Goal: Task Accomplishment & Management: Manage account settings

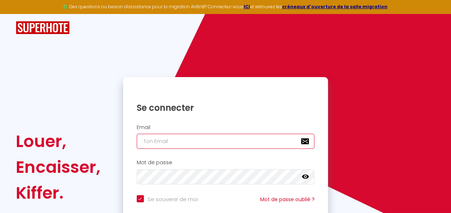
type input "[PHONE_NUMBER]"
checkbox input "true"
click at [213, 140] on input "[PHONE_NUMBER]" at bounding box center [226, 141] width 178 height 15
type input "[PHONE_NUMBER]"
checkbox input "true"
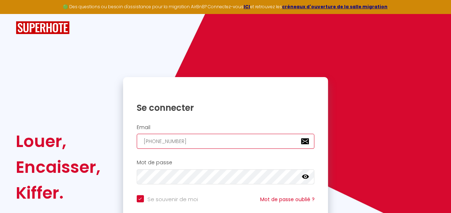
type input "[PHONE_NUMBER]"
checkbox input "true"
type input "+33601924"
checkbox input "true"
type input "+3360192"
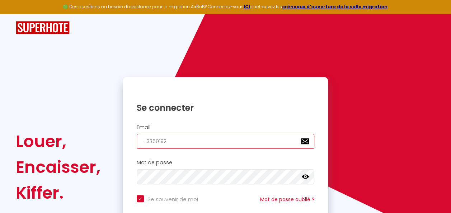
checkbox input "true"
type input "+336019"
checkbox input "true"
type input "+33601"
checkbox input "true"
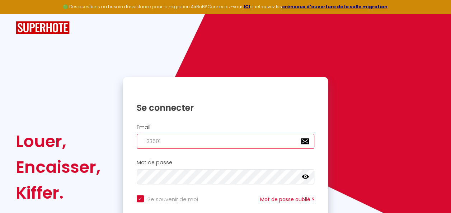
type input "+3360"
checkbox input "true"
type input "+336"
checkbox input "true"
type input "+33"
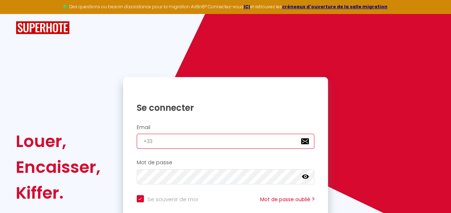
checkbox input "true"
type input "+"
checkbox input "true"
type input "s"
checkbox input "true"
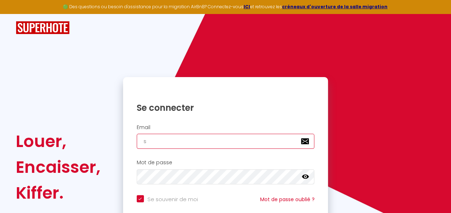
type input "su"
checkbox input "true"
type input "sui"
checkbox input "true"
type input "suit"
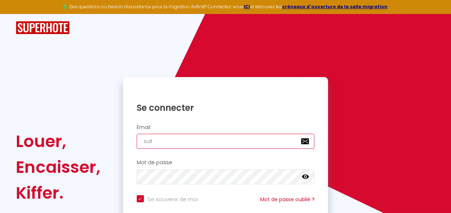
checkbox input "true"
type input "suite"
checkbox input "true"
type input "suites"
checkbox input "true"
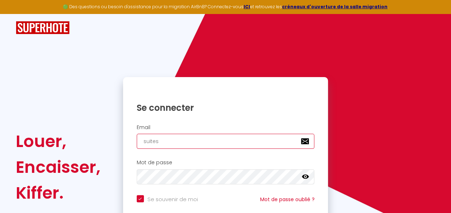
type input "suitese"
checkbox input "true"
type input "suitesen"
checkbox input "true"
type input "suitesenp"
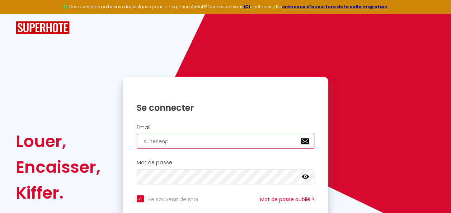
checkbox input "true"
type input "suitesenpr"
checkbox input "true"
type input "suitesenpro"
checkbox input "true"
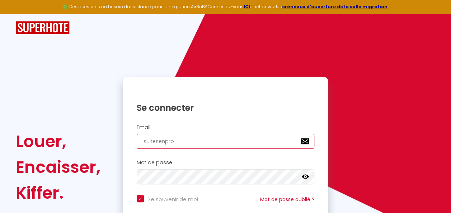
type input "suitesenprov"
checkbox input "true"
type input "suitesenprove"
checkbox input "true"
type input "suitesenproven"
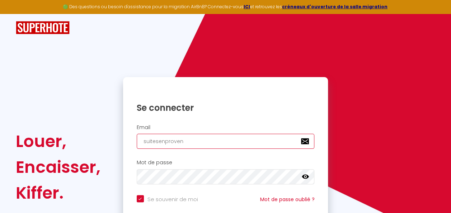
checkbox input "true"
type input "suitesenprovenc"
checkbox input "true"
type input "suitesenprovence"
checkbox input "true"
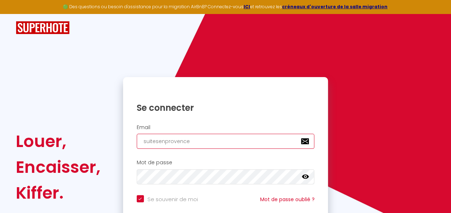
type input "suitesenprovence1"
checkbox input "true"
type input "suitesenprovence13"
checkbox input "true"
type input "suitesenprovence13@"
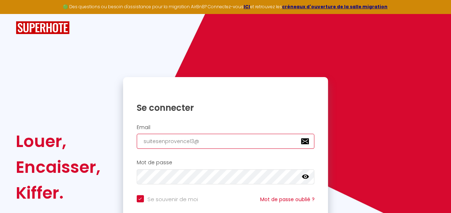
checkbox input "true"
type input "suitesenprovence13@g"
checkbox input "true"
type input "suitesenprovence13@gm"
checkbox input "true"
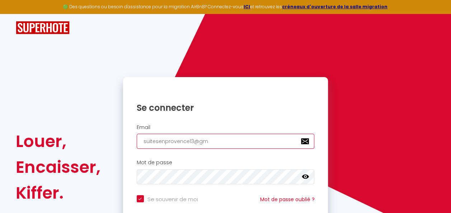
type input "suitesenprovence13@gma"
checkbox input "true"
type input "suitesenprovence13@gmai"
checkbox input "true"
type input "[EMAIL_ADDRESS]"
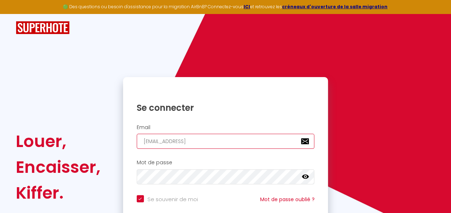
checkbox input "true"
type input "[EMAIL_ADDRESS]."
checkbox input "true"
type input "suitesenprovence13@gmail.c"
checkbox input "true"
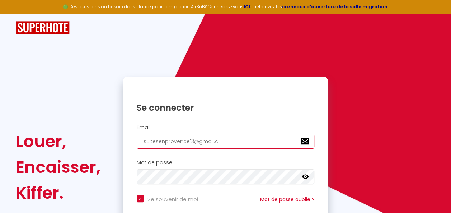
type input "[EMAIL_ADDRESS][DOMAIN_NAME]"
checkbox input "true"
type input "[EMAIL_ADDRESS][DOMAIN_NAME]"
checkbox input "true"
type input "[EMAIL_ADDRESS][DOMAIN_NAME]"
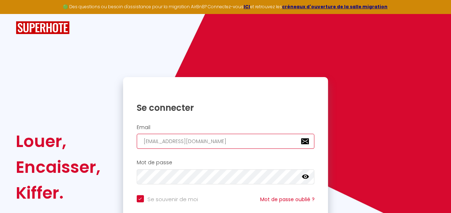
checkbox input "true"
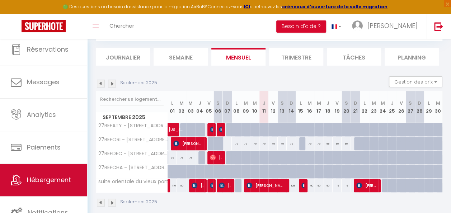
scroll to position [54, 0]
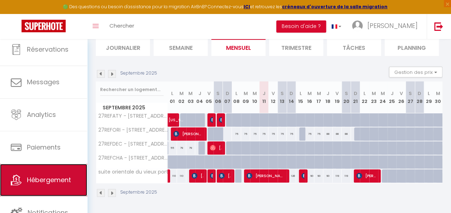
click at [49, 176] on span "Hébergement" at bounding box center [49, 179] width 44 height 9
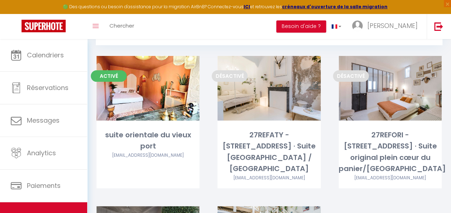
scroll to position [69, 0]
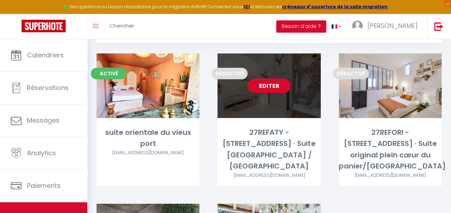
click at [267, 85] on link "Editer" at bounding box center [268, 86] width 43 height 14
select select "3"
select select "2"
select select "1"
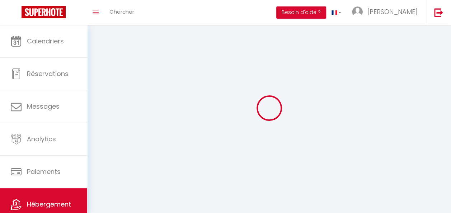
select select
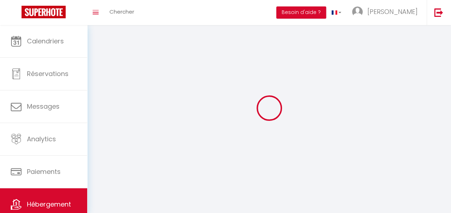
select select
checkbox input "false"
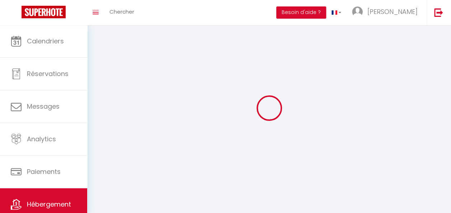
select select
select select "1"
select select "28"
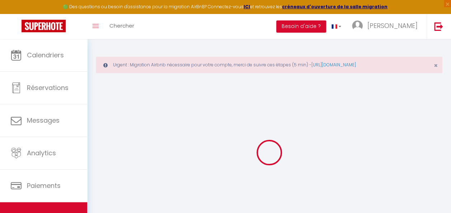
select select
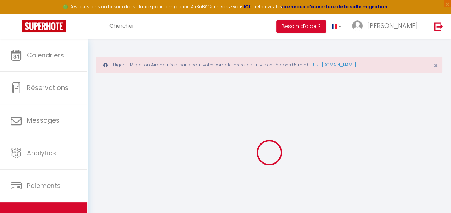
select select
checkbox input "false"
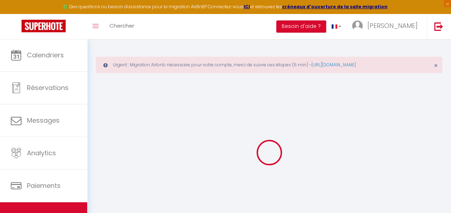
select select
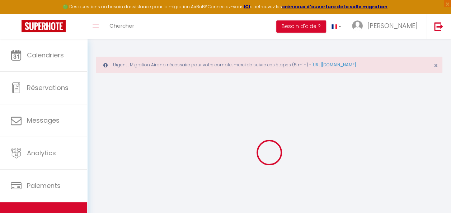
select select
checkbox input "false"
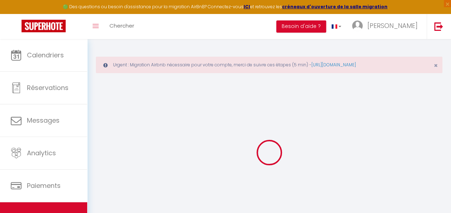
checkbox input "false"
select select
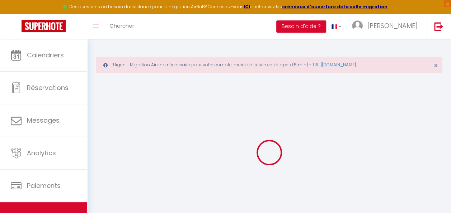
select select
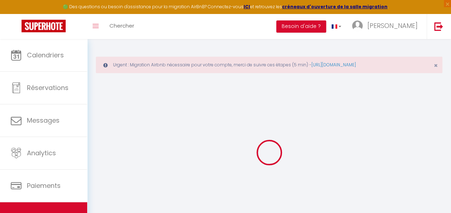
checkbox input "false"
select select
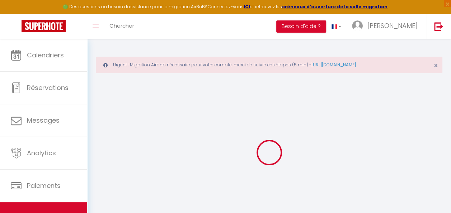
select select
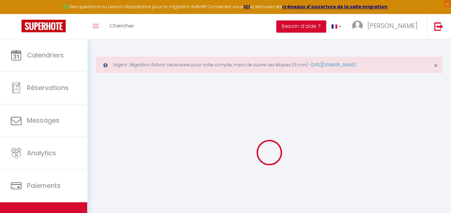
select select
checkbox input "false"
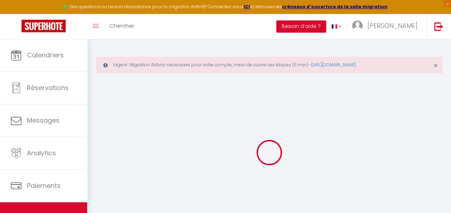
checkbox input "false"
select select
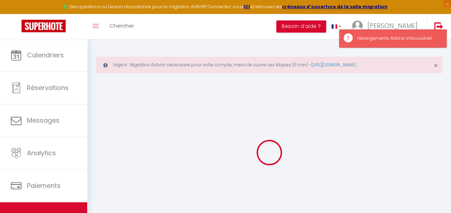
select select
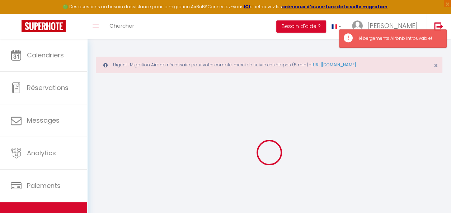
select select
checkbox input "false"
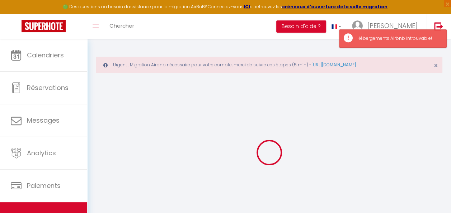
select select
type input "27REFATY - [STREET_ADDRESS] · Suite [GEOGRAPHIC_DATA] / [GEOGRAPHIC_DATA]"
type input "[PERSON_NAME]"
select select "2"
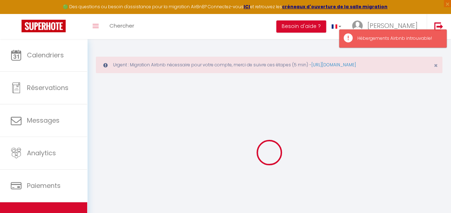
select select "0"
type input "55"
type input "15"
type input "32"
select select
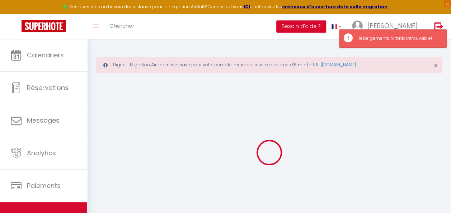
select select
type input "[STREET_ADDRESS]"
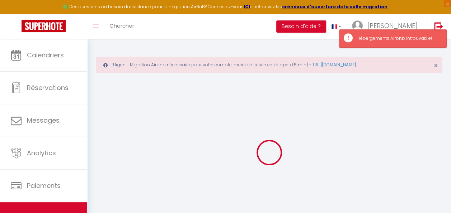
type input "13002"
type input "[GEOGRAPHIC_DATA]"
type input "[EMAIL_ADDRESS][DOMAIN_NAME]"
select select
checkbox input "false"
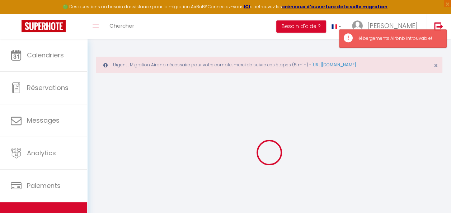
checkbox input "false"
select select
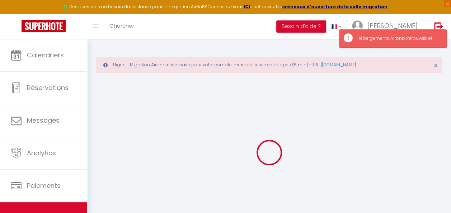
type input "0"
select select
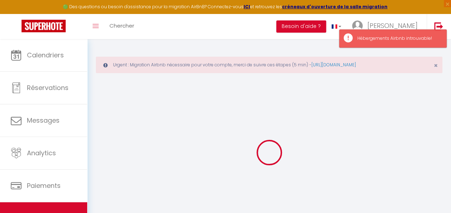
select select
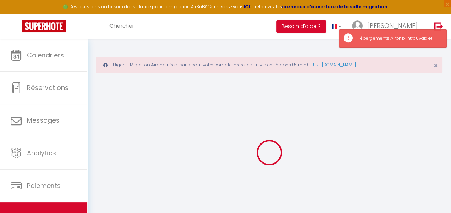
checkbox input "false"
select select
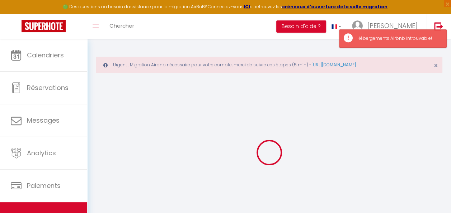
select select
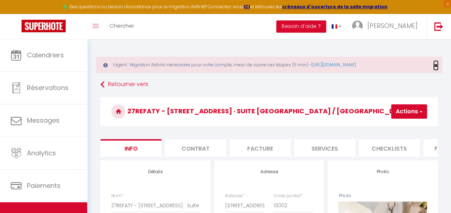
click at [435, 66] on span "×" at bounding box center [435, 65] width 4 height 9
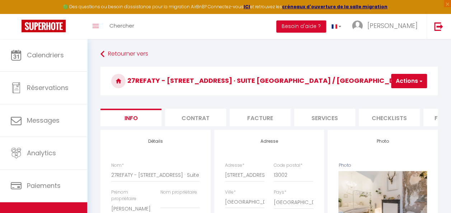
click at [402, 82] on button "Actions" at bounding box center [409, 81] width 36 height 14
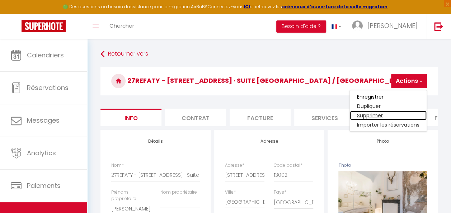
click at [370, 114] on link "Supprimer" at bounding box center [388, 115] width 77 height 9
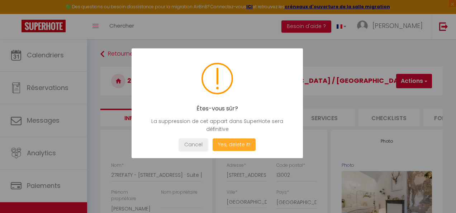
click at [232, 147] on button "Yes, delete it!" at bounding box center [234, 144] width 43 height 13
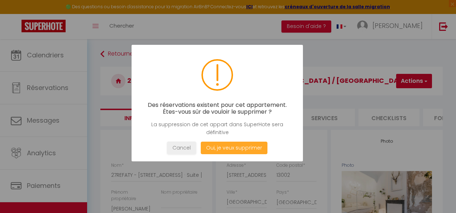
click at [232, 147] on button "Oui, je veux supprimer" at bounding box center [234, 148] width 67 height 13
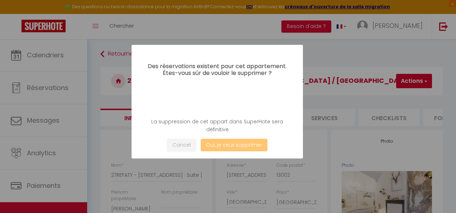
click at [222, 147] on button "Oui, je veux supprimer" at bounding box center [234, 145] width 67 height 13
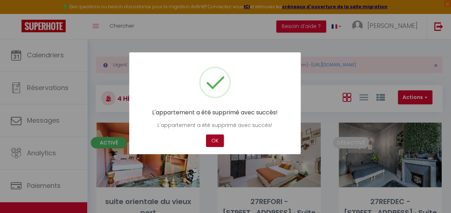
click at [215, 141] on button "OK" at bounding box center [215, 140] width 18 height 13
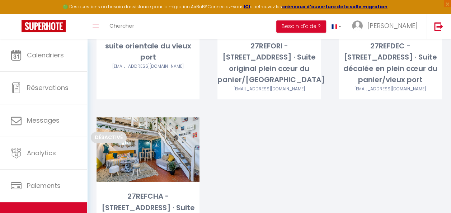
scroll to position [113, 0]
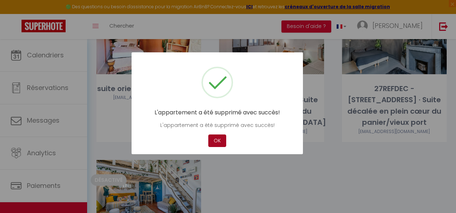
click at [215, 141] on button "OK" at bounding box center [217, 140] width 18 height 13
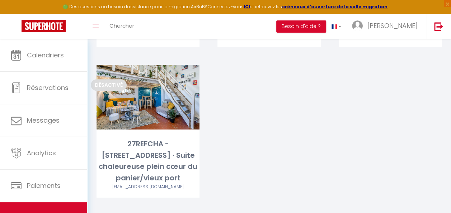
scroll to position [219, 0]
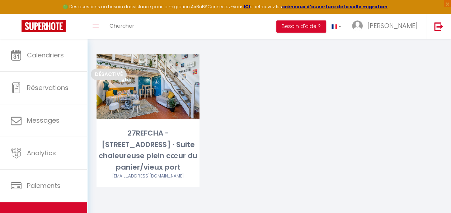
click at [214, 160] on div "Activé Editer suite orientale du vieux port [EMAIL_ADDRESS][DOMAIN_NAME] Désact…" at bounding box center [268, 54] width 363 height 301
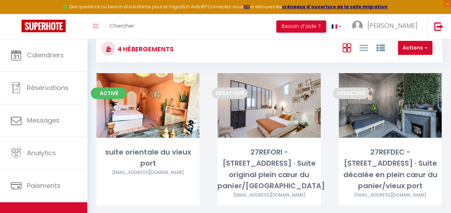
scroll to position [51, 0]
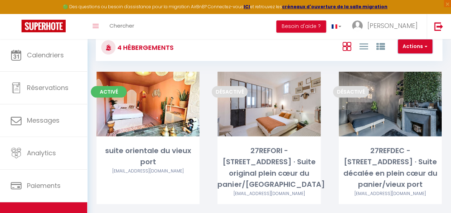
click at [415, 44] on button "Actions" at bounding box center [415, 46] width 34 height 14
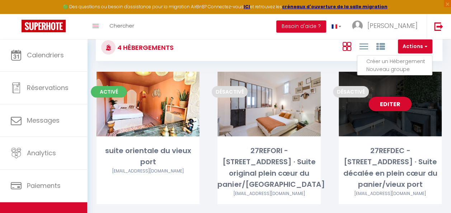
click at [389, 82] on div "Editer" at bounding box center [389, 104] width 103 height 65
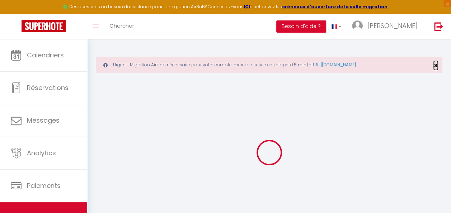
click at [434, 66] on span "×" at bounding box center [435, 65] width 4 height 9
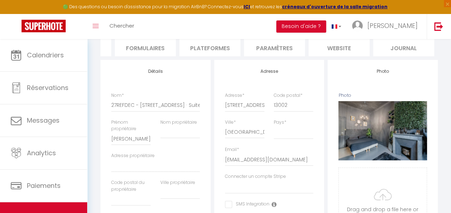
scroll to position [0, 308]
click at [277, 47] on li "Paramètres" at bounding box center [274, 48] width 61 height 18
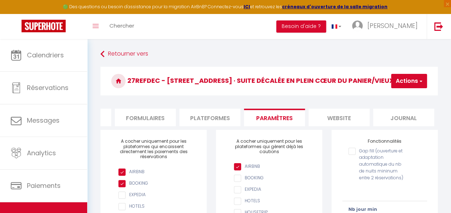
click at [189, 122] on li "Plateformes" at bounding box center [209, 118] width 61 height 18
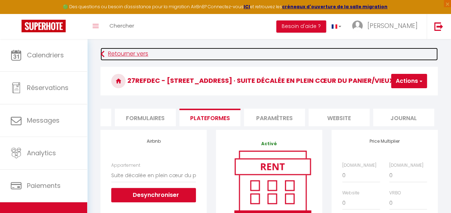
click at [101, 54] on icon at bounding box center [102, 54] width 4 height 13
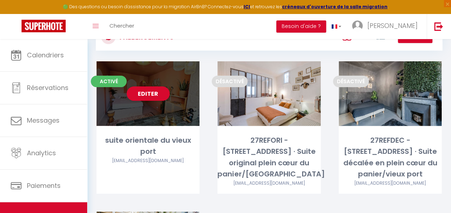
scroll to position [68, 0]
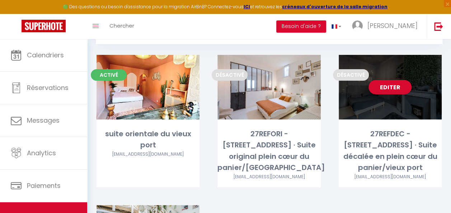
click at [389, 117] on div "Editer" at bounding box center [389, 87] width 103 height 65
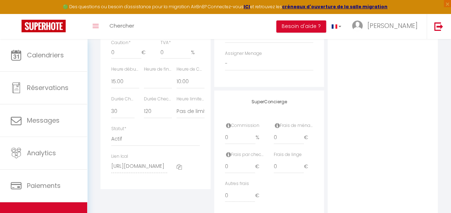
scroll to position [428, 0]
click at [138, 141] on select "Actif Pas actif" at bounding box center [155, 137] width 89 height 14
click at [111, 135] on select "Actif Pas actif" at bounding box center [155, 137] width 89 height 14
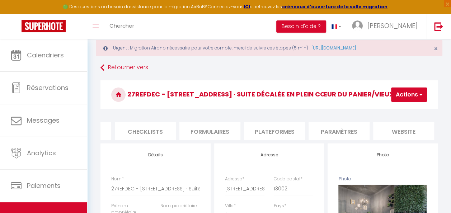
scroll to position [16, 0]
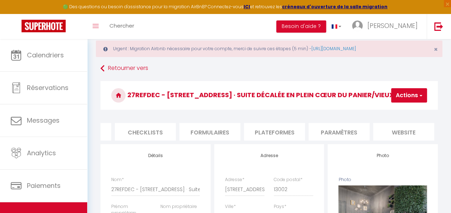
click at [403, 94] on button "Actions" at bounding box center [409, 95] width 36 height 14
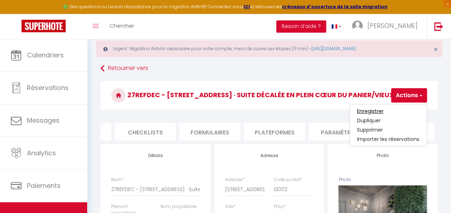
click at [377, 112] on input "Enregistrer" at bounding box center [370, 111] width 27 height 7
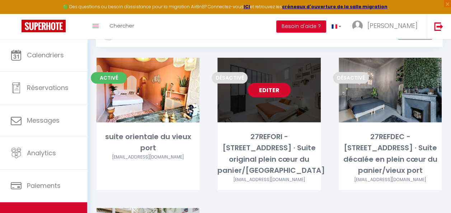
scroll to position [58, 0]
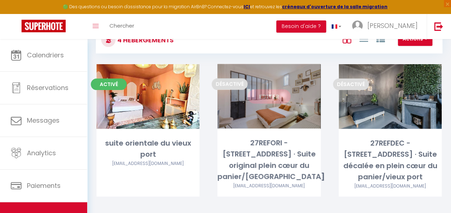
click at [279, 94] on link "Editer" at bounding box center [268, 96] width 43 height 14
